Goal: Find contact information: Find contact information

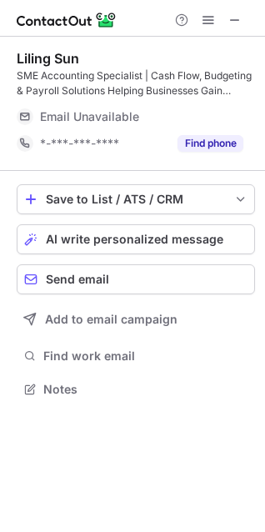
scroll to position [377, 265]
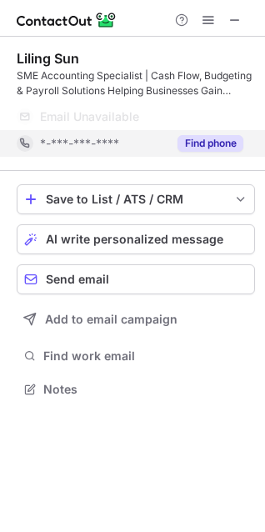
click at [195, 147] on button "Find phone" at bounding box center [211, 143] width 66 height 17
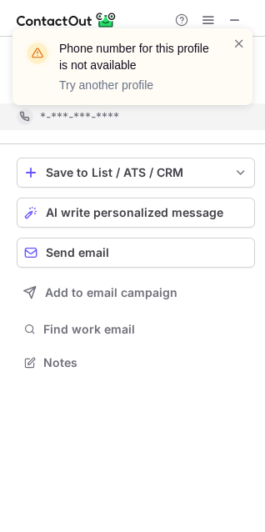
scroll to position [350, 265]
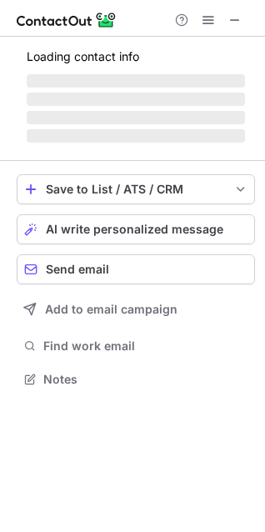
scroll to position [8, 8]
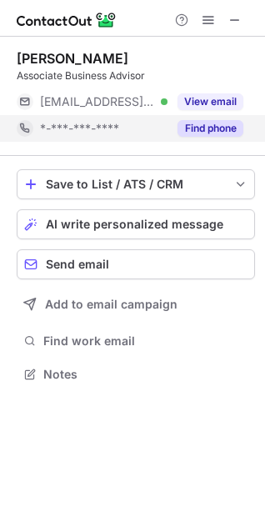
click at [218, 129] on button "Find phone" at bounding box center [211, 128] width 66 height 17
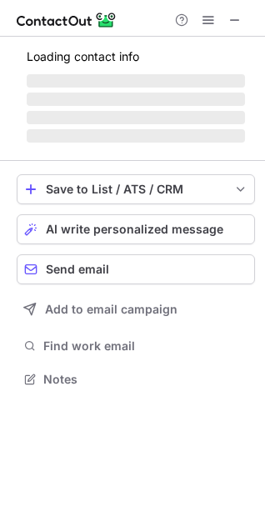
scroll to position [8, 8]
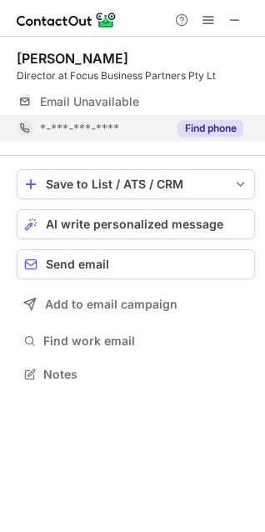
click at [207, 127] on button "Find phone" at bounding box center [211, 128] width 66 height 17
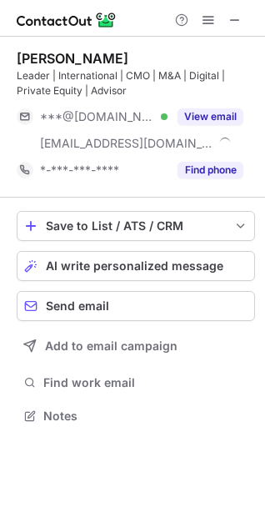
scroll to position [404, 265]
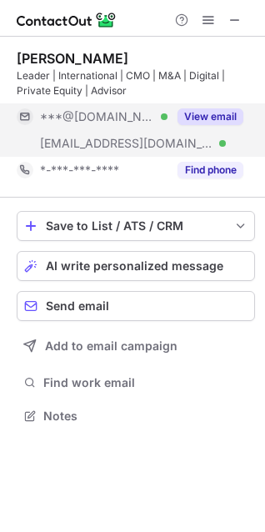
click at [205, 117] on button "View email" at bounding box center [211, 116] width 66 height 17
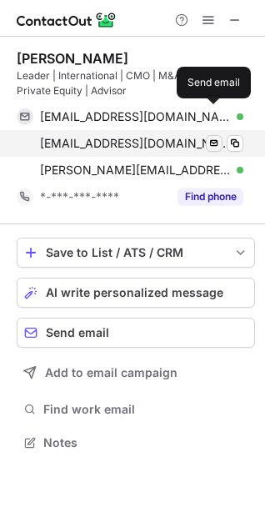
scroll to position [431, 265]
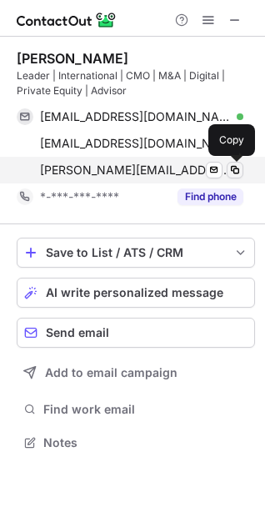
click at [238, 168] on span at bounding box center [235, 169] width 13 height 13
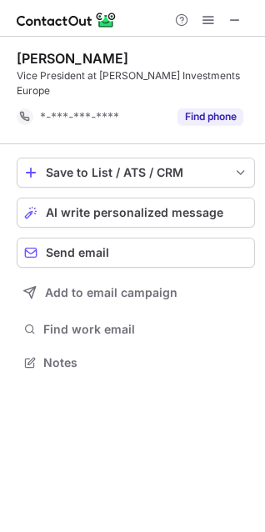
scroll to position [8, 8]
